Goal: Obtain resource: Obtain resource

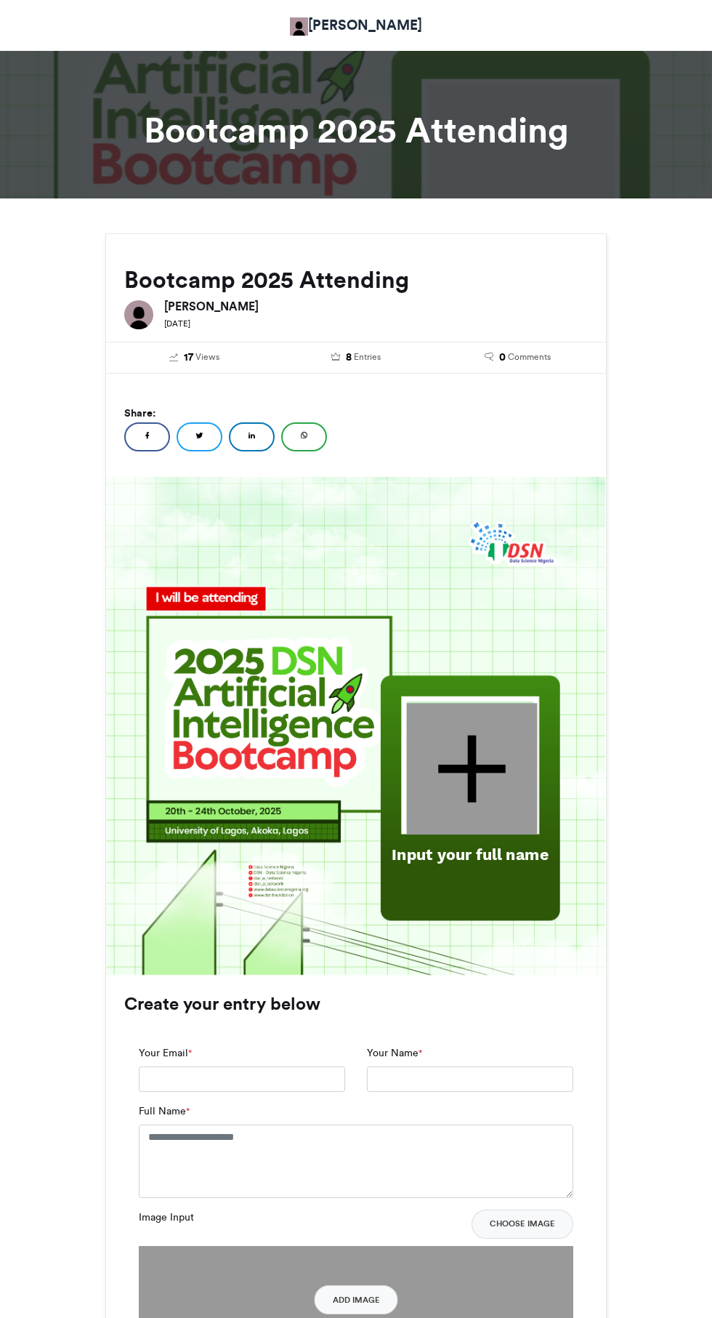
click at [481, 753] on div at bounding box center [472, 769] width 131 height 132
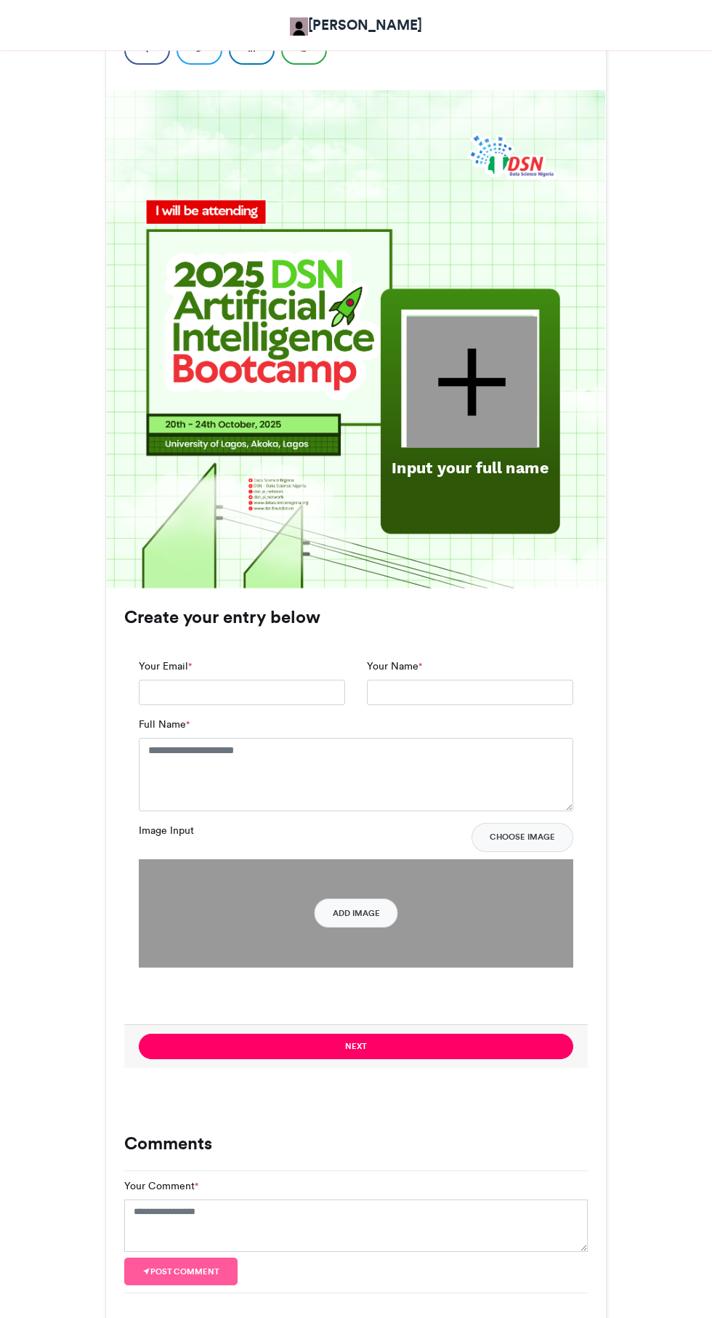
scroll to position [443, 0]
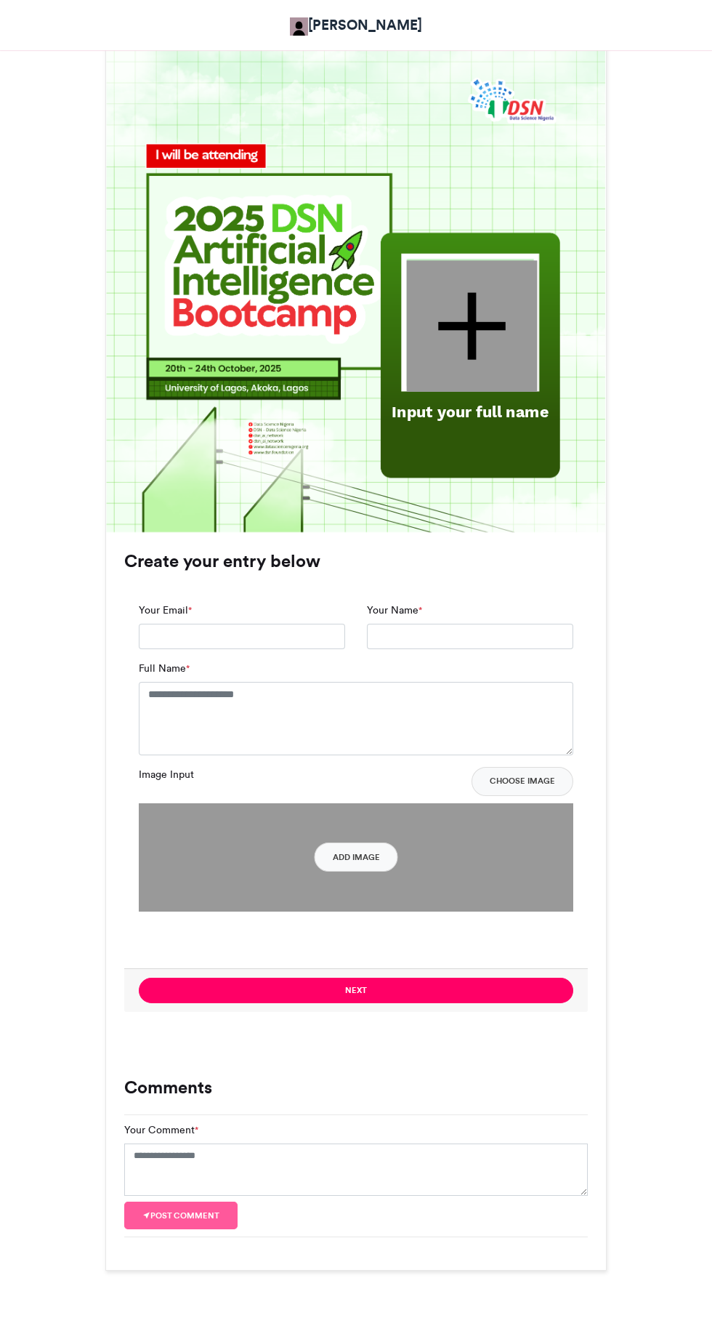
click at [460, 325] on div at bounding box center [472, 326] width 131 height 132
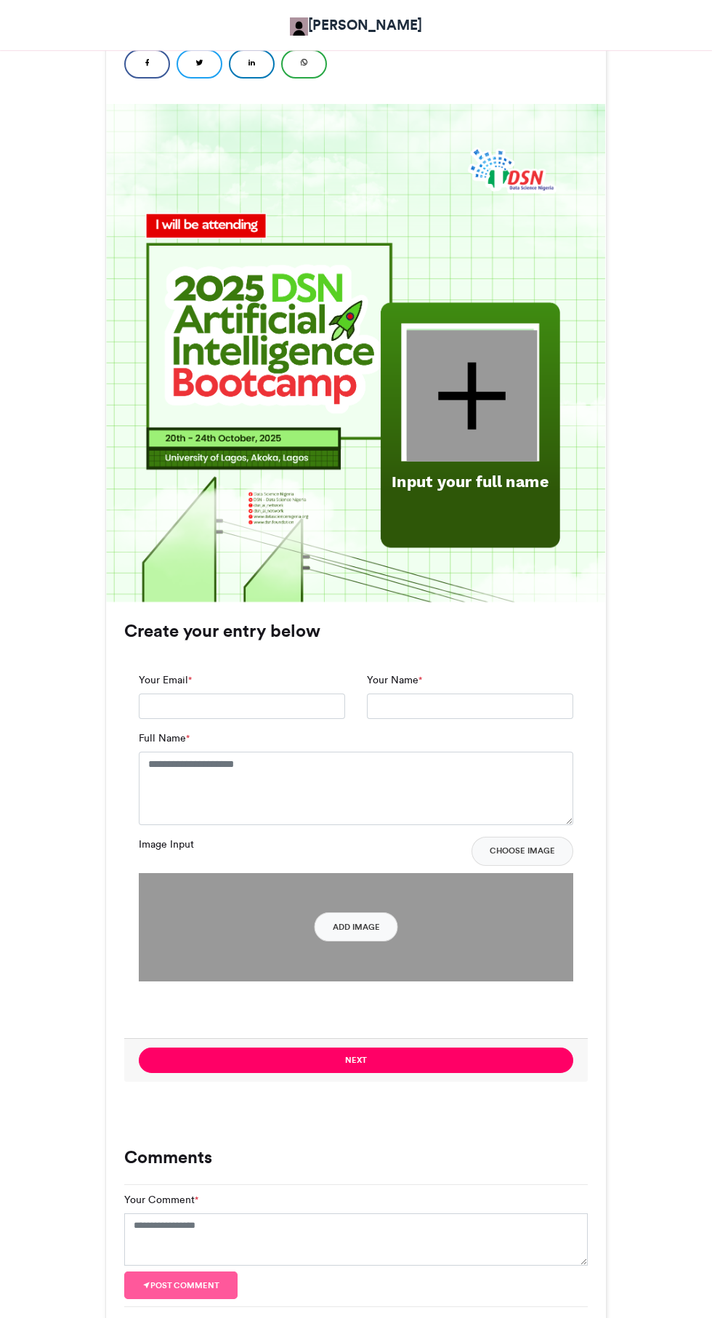
scroll to position [353, 0]
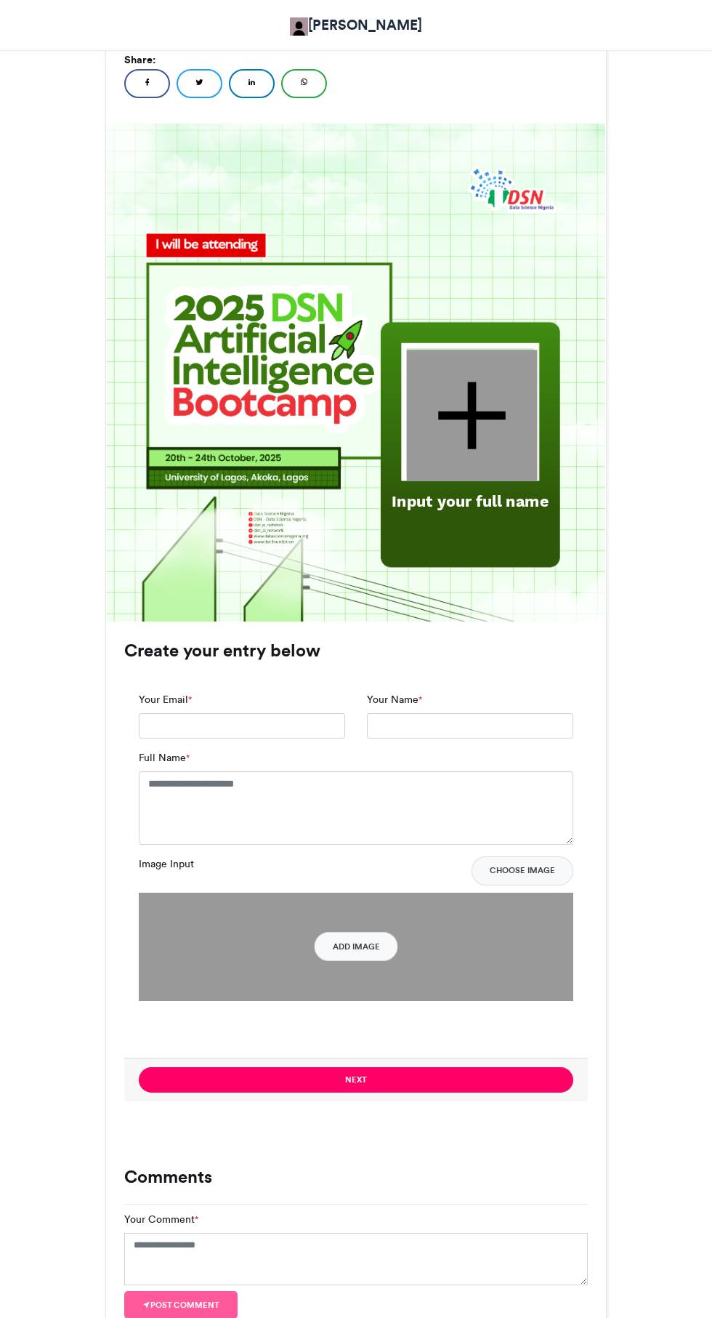
click at [475, 396] on div at bounding box center [472, 416] width 131 height 132
click at [478, 413] on div at bounding box center [472, 416] width 131 height 132
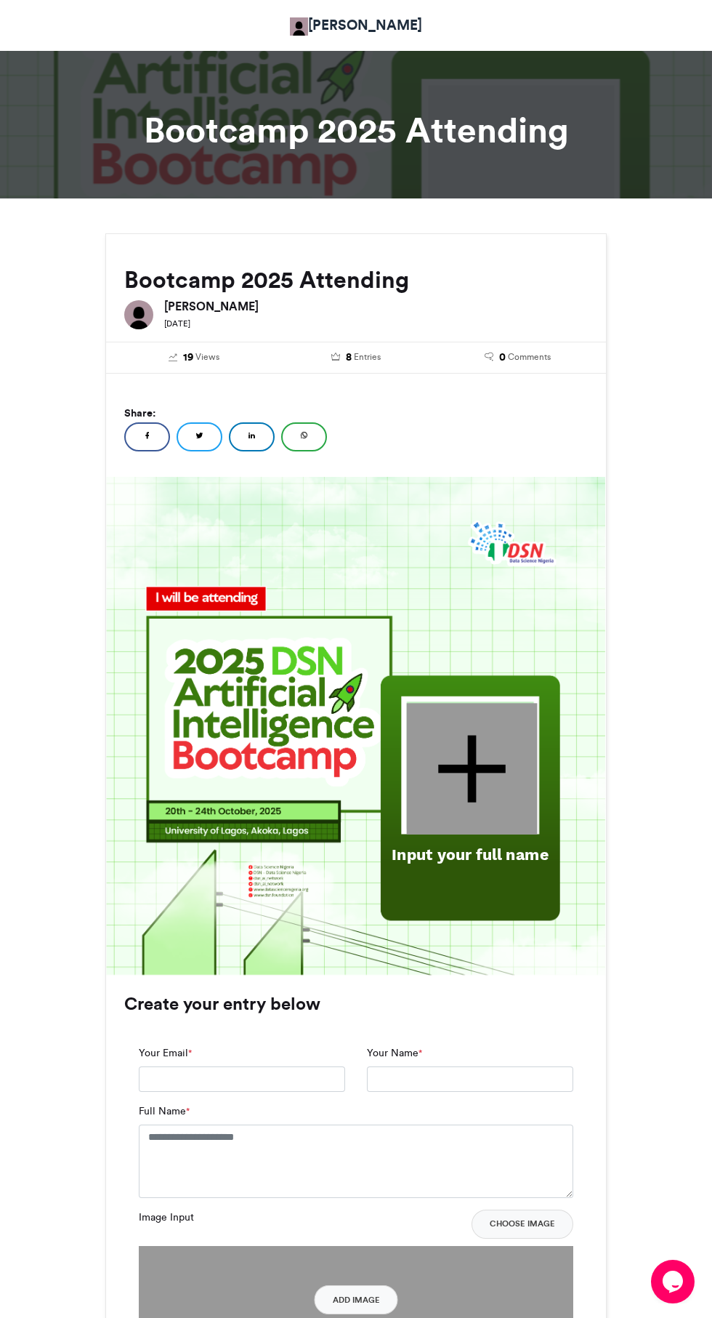
click at [480, 762] on div at bounding box center [472, 769] width 131 height 132
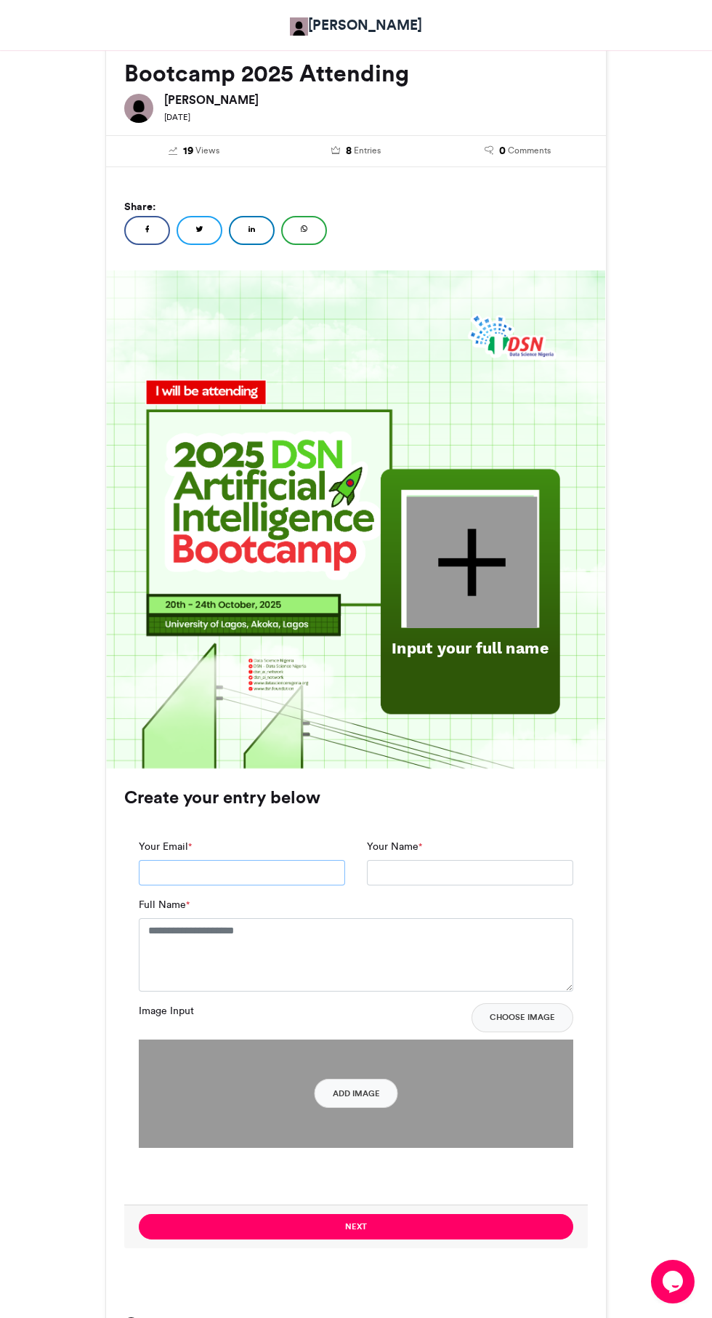
click at [244, 869] on input "Your Email *" at bounding box center [242, 873] width 206 height 26
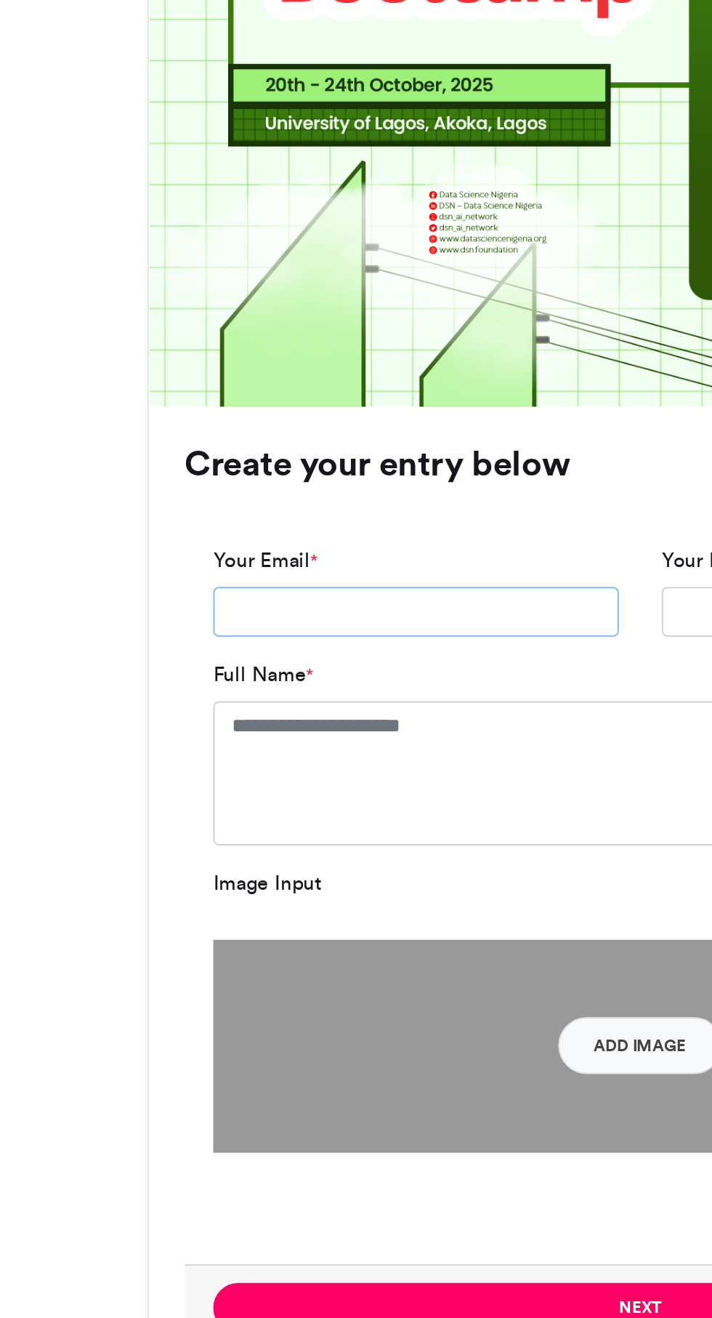
type input "**********"
click at [166, 909] on textarea "Full Name *" at bounding box center [356, 926] width 435 height 73
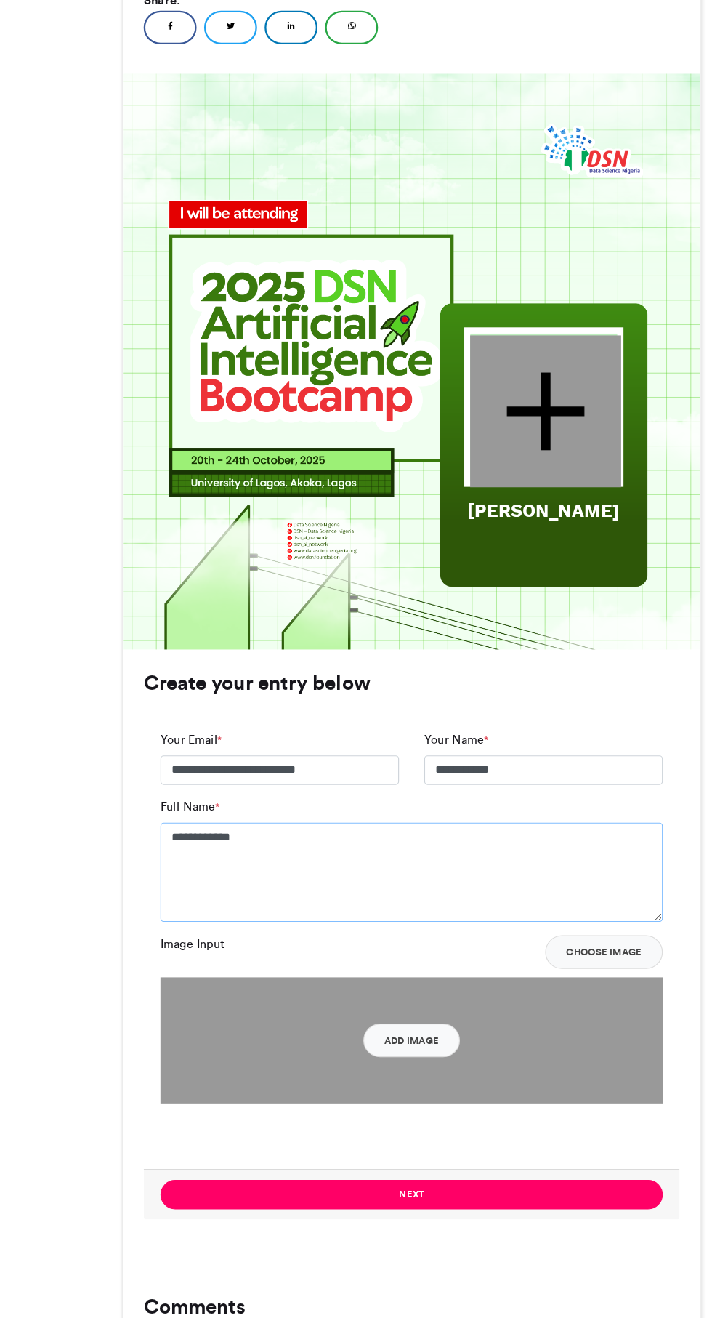
scroll to position [230, 0]
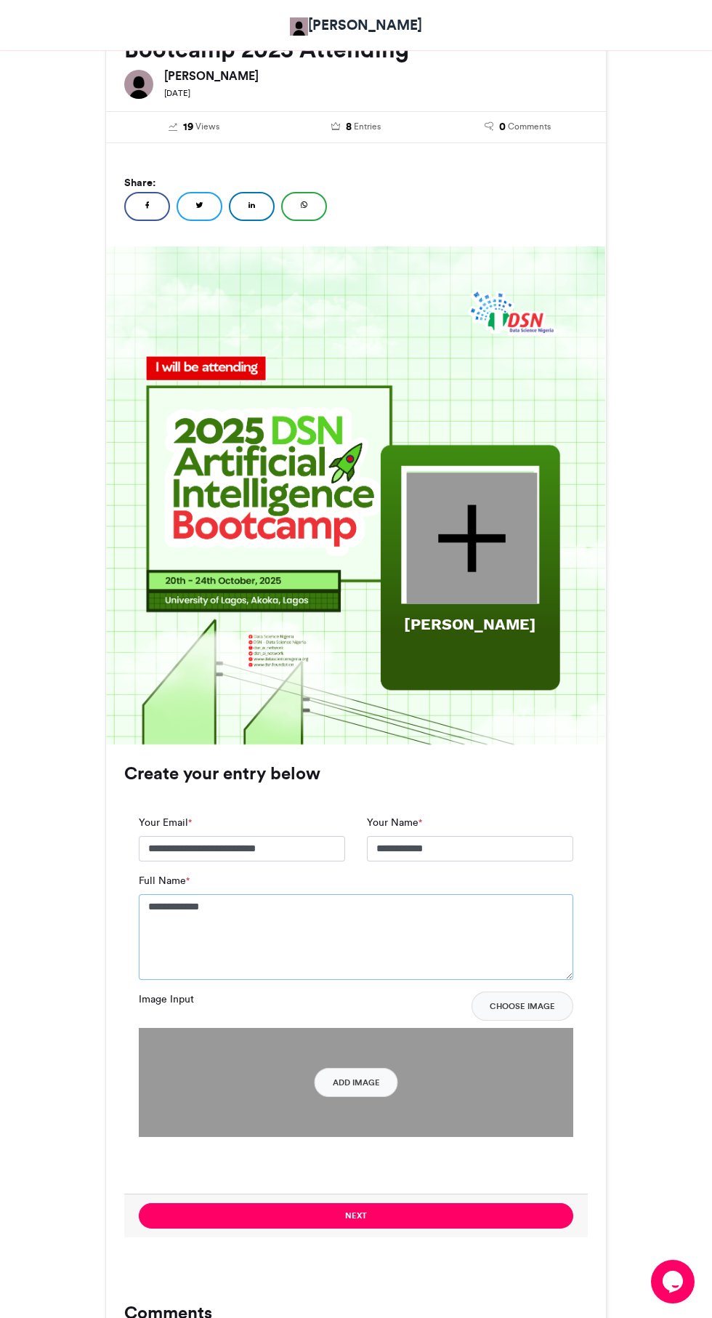
type textarea "**********"
click at [531, 1003] on button "Choose Image" at bounding box center [523, 1006] width 102 height 29
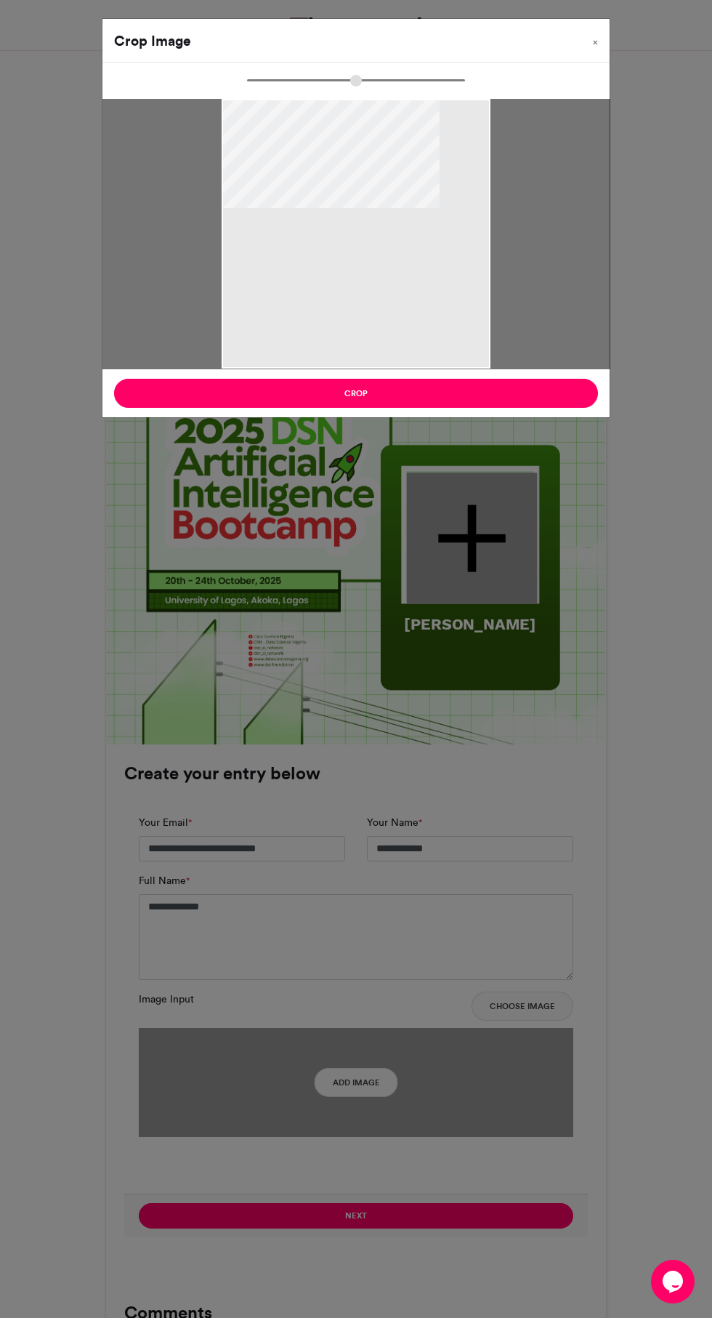
type input "******"
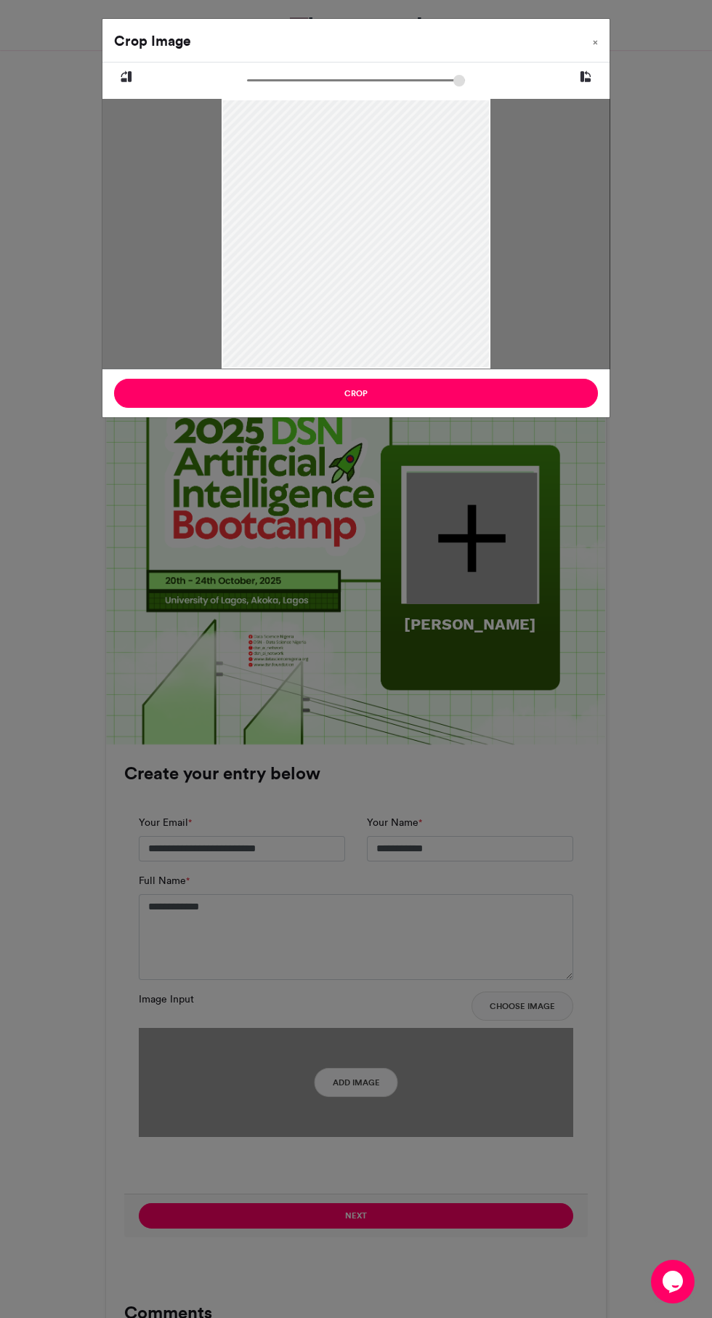
click at [333, 398] on button "Crop" at bounding box center [356, 393] width 484 height 29
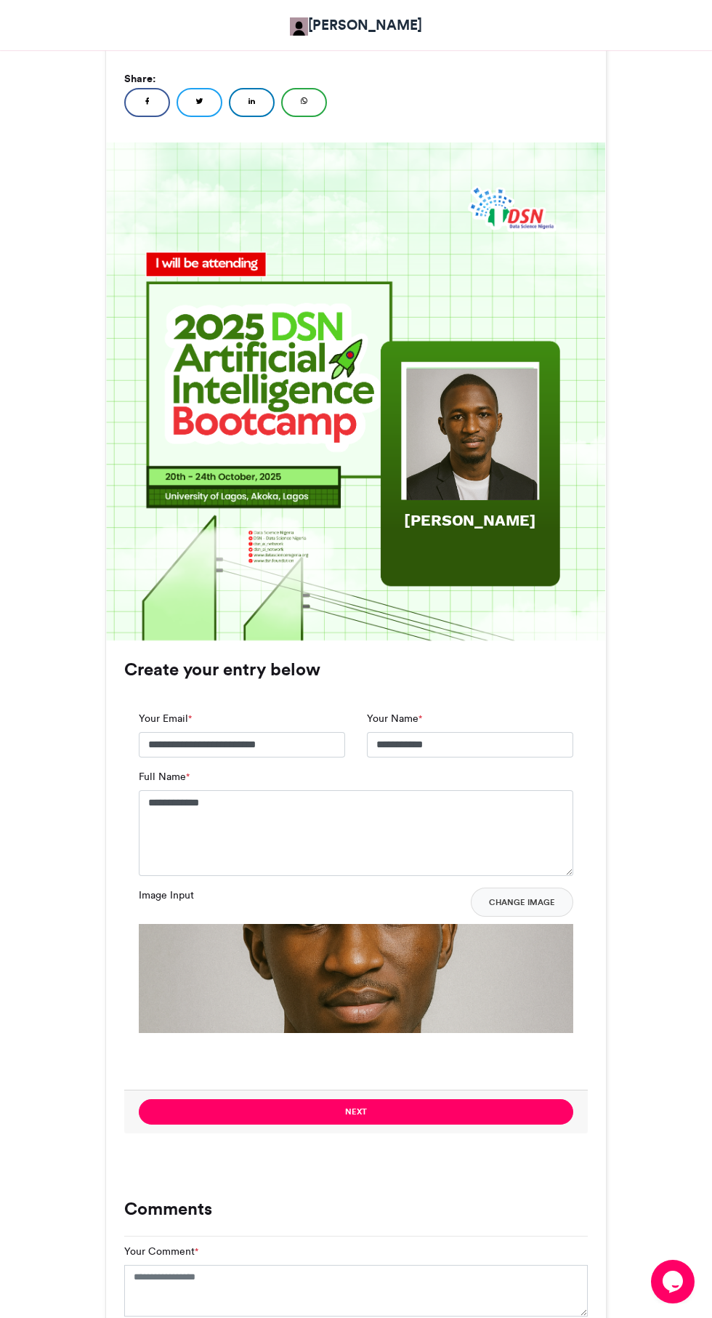
scroll to position [455, 0]
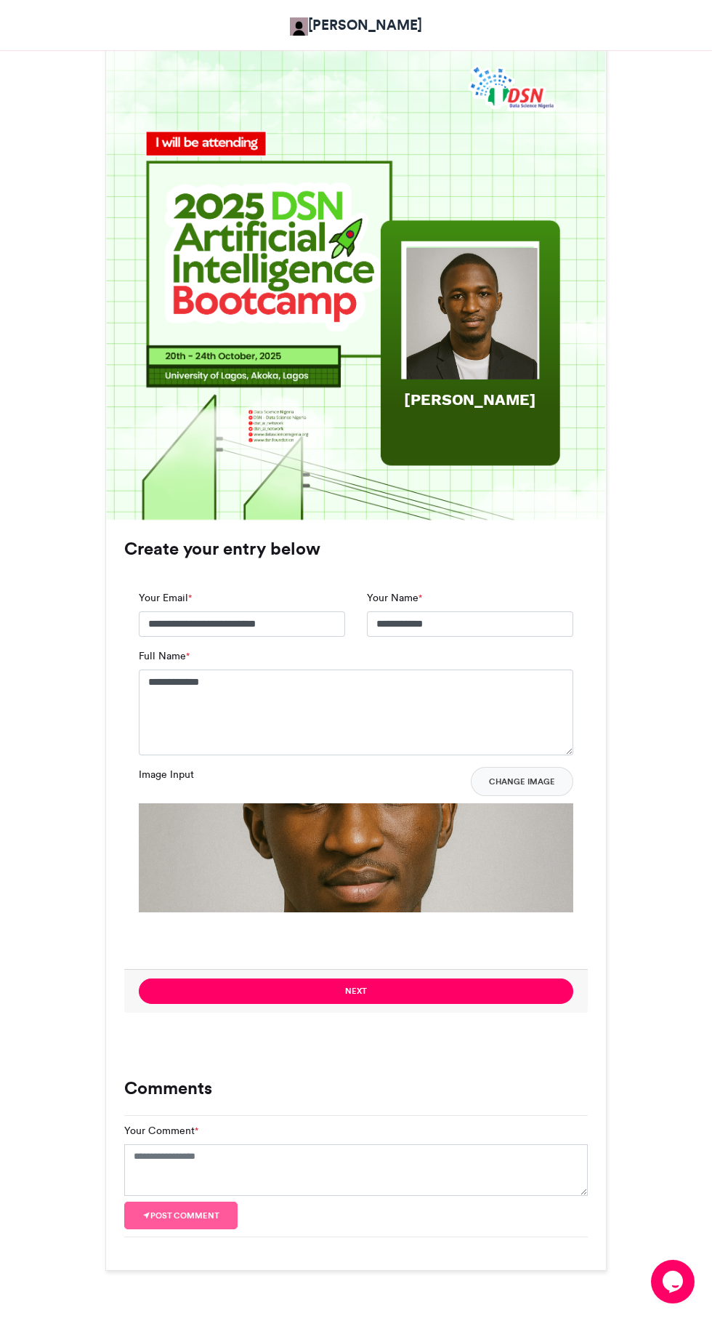
click at [411, 985] on button "Next" at bounding box center [356, 991] width 435 height 25
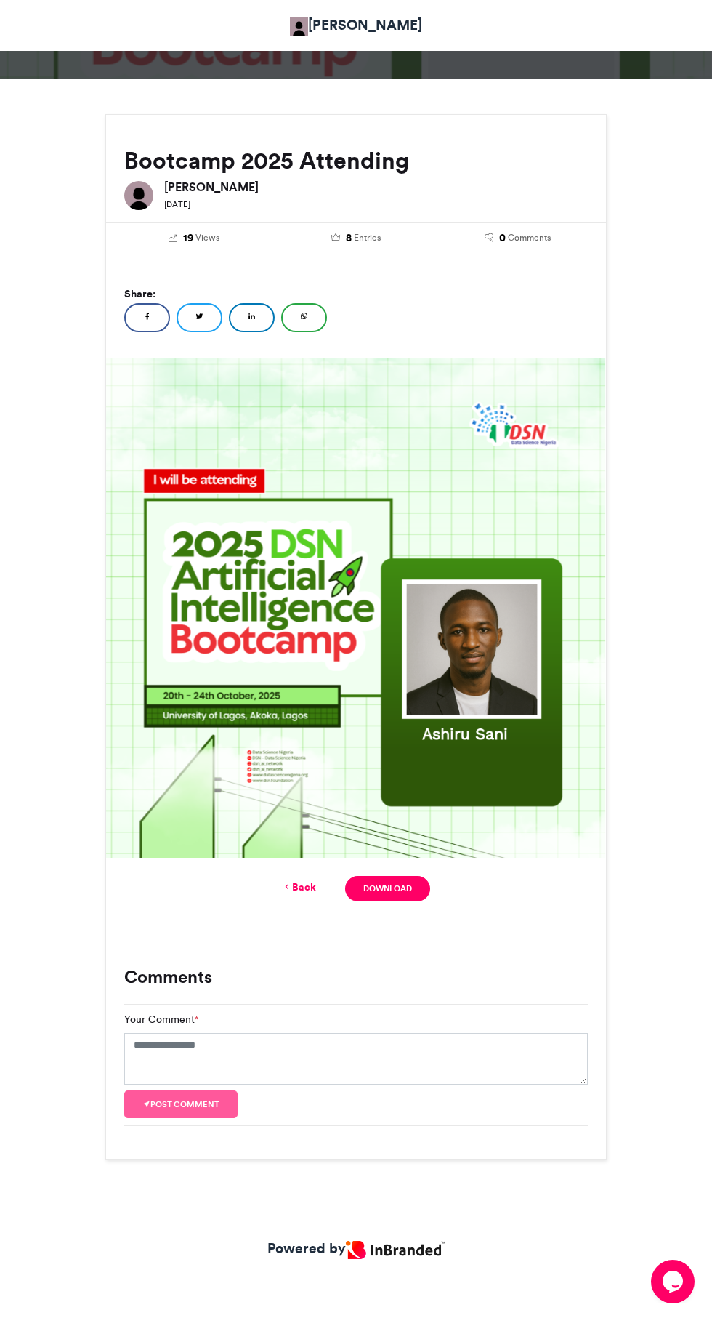
scroll to position [0, 0]
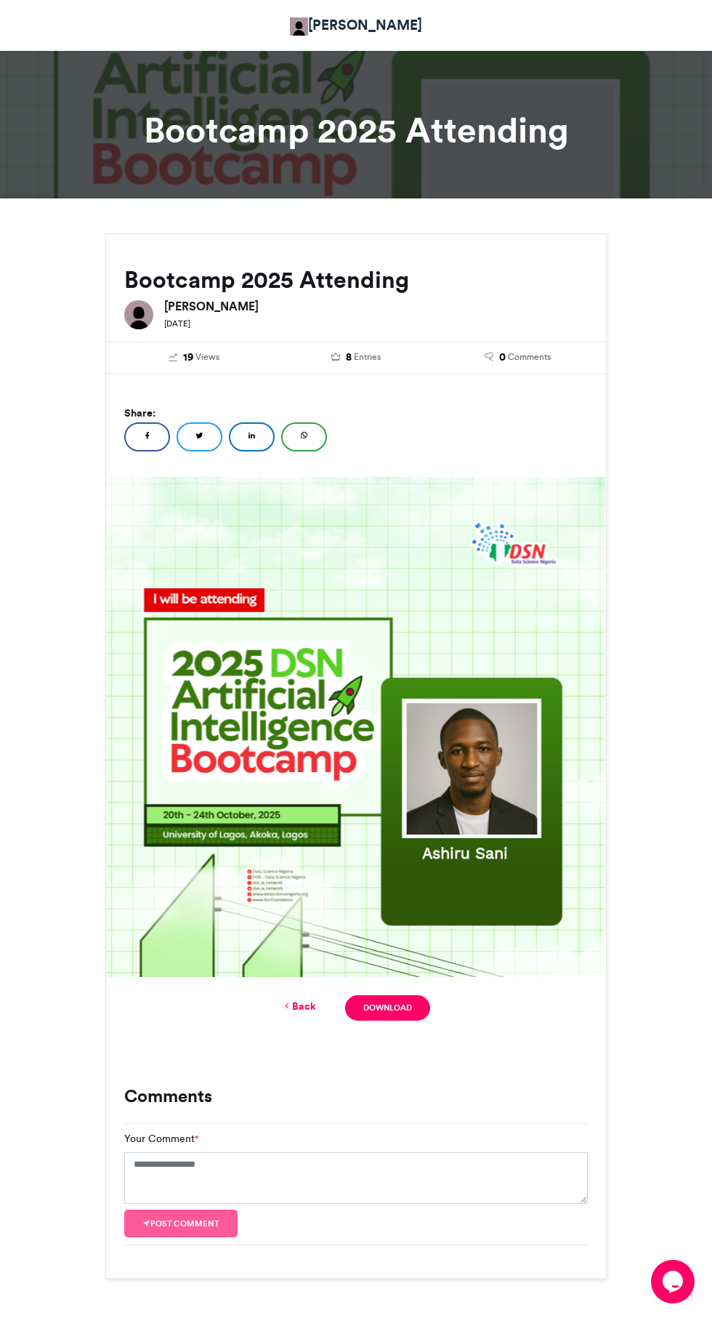
click at [386, 1008] on link "Download" at bounding box center [387, 1007] width 85 height 25
